Goal: Ask a question

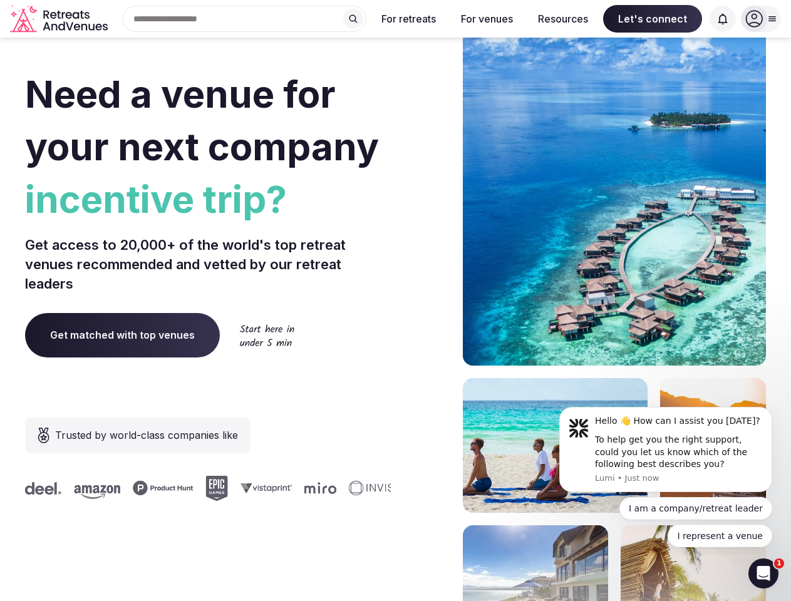
click at [395, 301] on div "Need a venue for your next company incentive trip? Get access to 20,000+ of the…" at bounding box center [395, 374] width 741 height 755
click at [245, 19] on div "Search Popular Destinations [GEOGRAPHIC_DATA], [GEOGRAPHIC_DATA] [GEOGRAPHIC_DA…" at bounding box center [240, 19] width 254 height 26
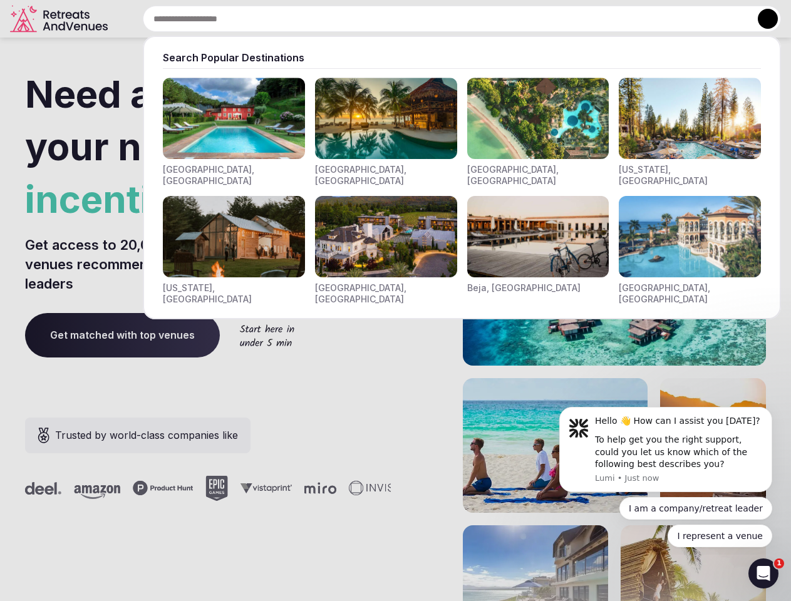
click at [353, 19] on input "text" at bounding box center [462, 19] width 638 height 26
click at [409, 19] on input "text" at bounding box center [462, 19] width 638 height 26
click at [487, 19] on input "text" at bounding box center [462, 19] width 638 height 26
click at [563, 19] on input "text" at bounding box center [462, 19] width 638 height 26
click at [653, 19] on input "text" at bounding box center [462, 19] width 638 height 26
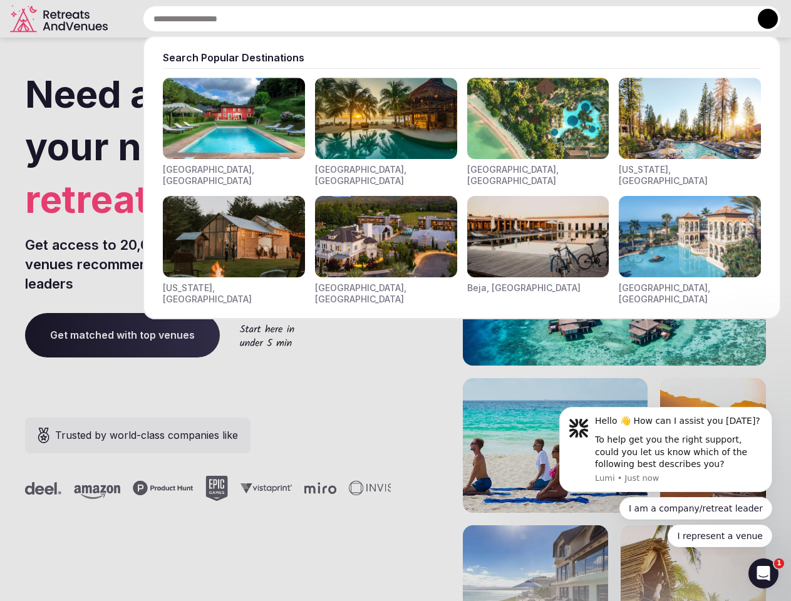
click at [723, 19] on input "text" at bounding box center [462, 19] width 638 height 26
click at [761, 19] on button at bounding box center [768, 19] width 20 height 20
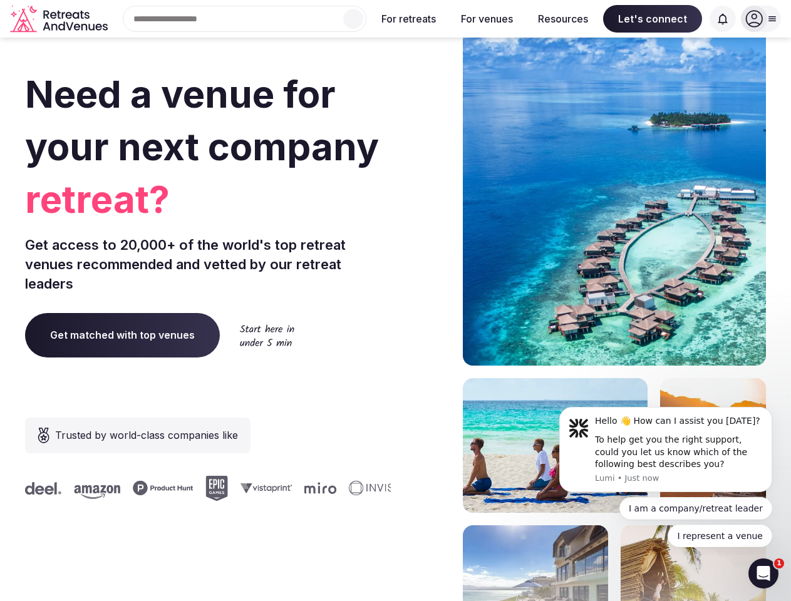
click at [666, 450] on div "To help get you the right support, could you let us know which of the following…" at bounding box center [679, 452] width 168 height 37
